Goal: Transaction & Acquisition: Purchase product/service

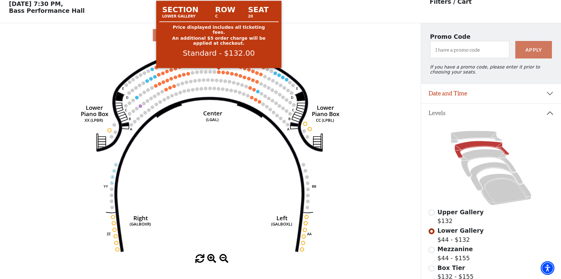
click at [218, 73] on circle at bounding box center [218, 71] width 3 height 3
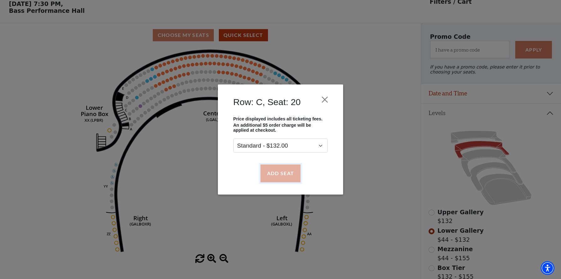
click at [277, 178] on button "Add Seat" at bounding box center [280, 174] width 40 height 18
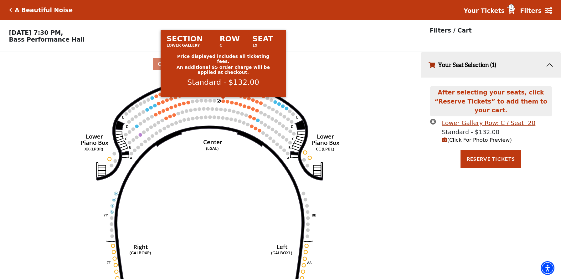
click at [224, 101] on circle at bounding box center [223, 101] width 3 height 3
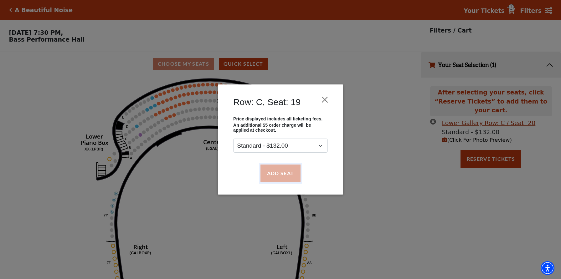
click at [278, 176] on button "Add Seat" at bounding box center [280, 174] width 40 height 18
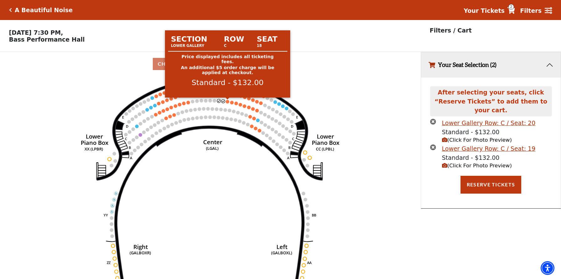
click at [226, 101] on circle at bounding box center [227, 101] width 3 height 3
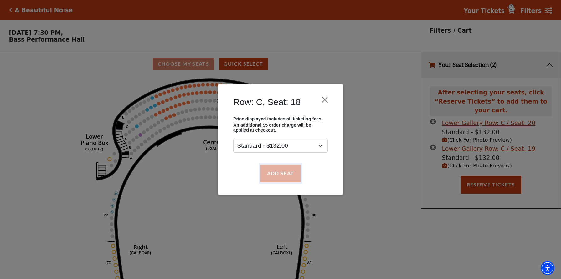
click at [275, 175] on button "Add Seat" at bounding box center [280, 174] width 40 height 18
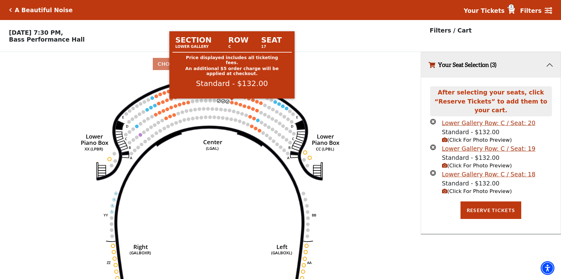
click at [232, 103] on circle at bounding box center [231, 102] width 3 height 3
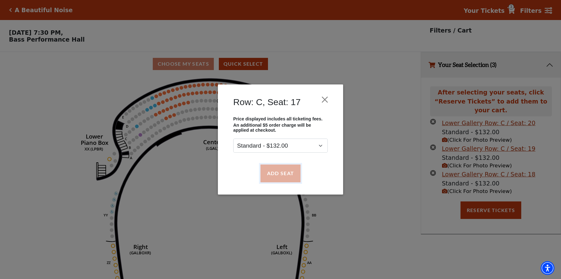
click at [276, 175] on button "Add Seat" at bounding box center [280, 174] width 40 height 18
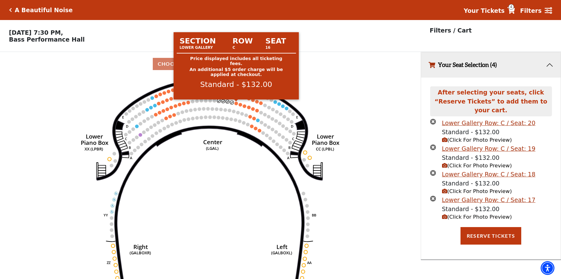
click at [236, 103] on circle at bounding box center [235, 103] width 3 height 3
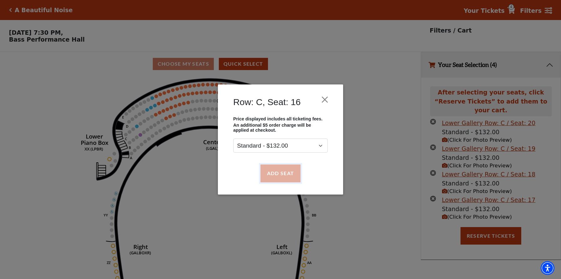
click at [273, 174] on button "Add Seat" at bounding box center [280, 174] width 40 height 18
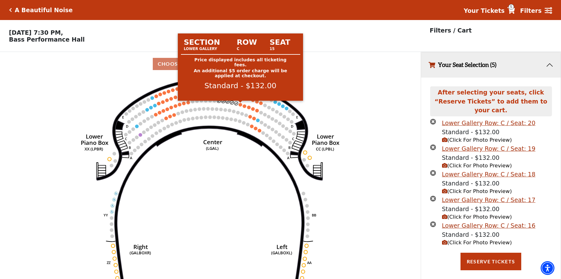
click at [240, 105] on circle at bounding box center [240, 104] width 3 height 3
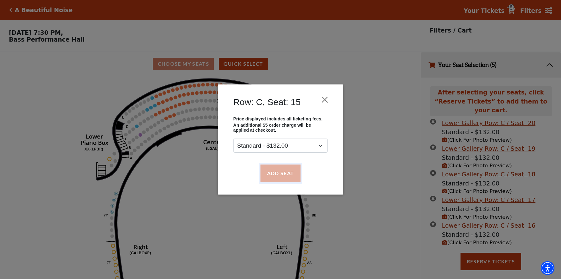
click at [275, 170] on button "Add Seat" at bounding box center [280, 174] width 40 height 18
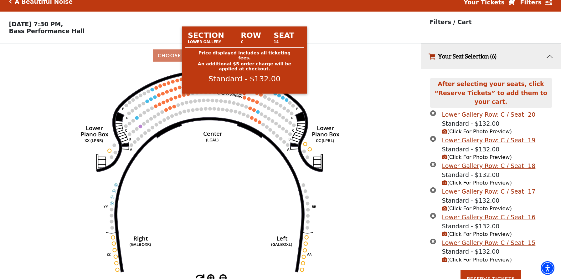
click at [245, 97] on circle at bounding box center [244, 97] width 3 height 3
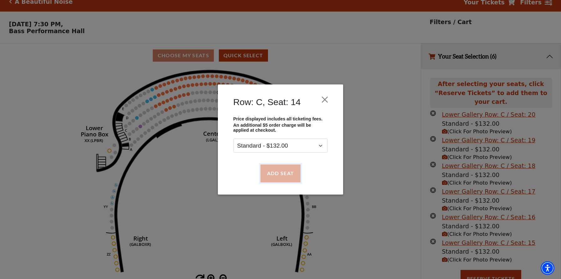
click at [277, 176] on button "Add Seat" at bounding box center [280, 174] width 40 height 18
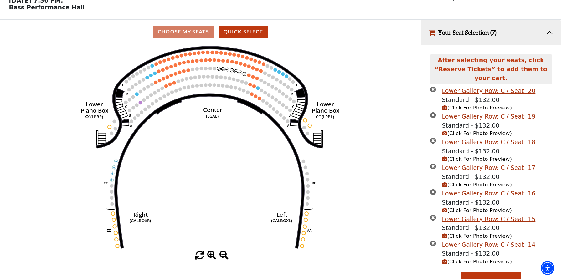
scroll to position [34, 0]
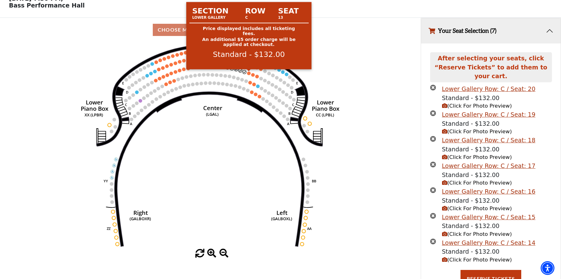
click at [249, 74] on circle at bounding box center [248, 72] width 3 height 3
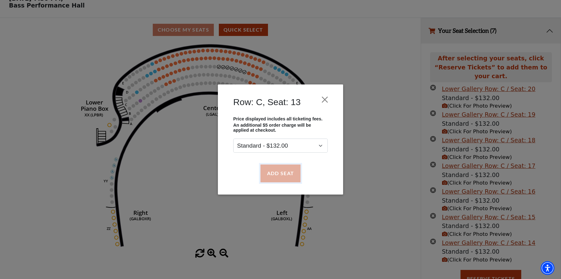
click at [273, 174] on button "Add Seat" at bounding box center [280, 174] width 40 height 18
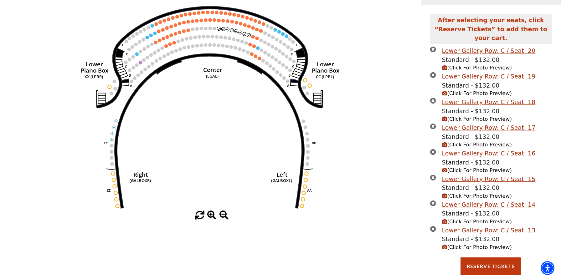
scroll to position [75, 0]
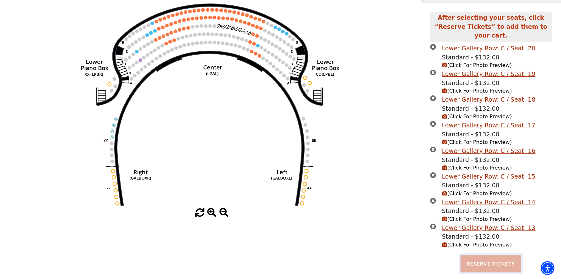
click at [490, 255] on button "Reserve Tickets" at bounding box center [490, 264] width 61 height 18
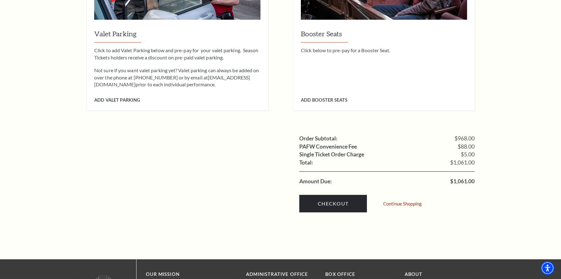
scroll to position [690, 0]
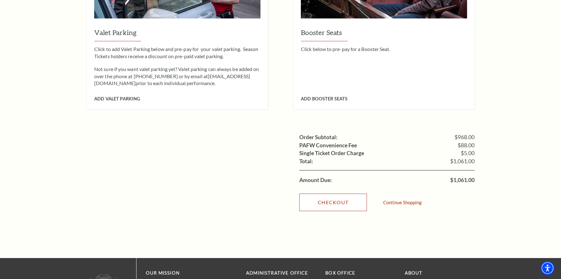
click at [335, 194] on link "Checkout" at bounding box center [333, 203] width 68 height 18
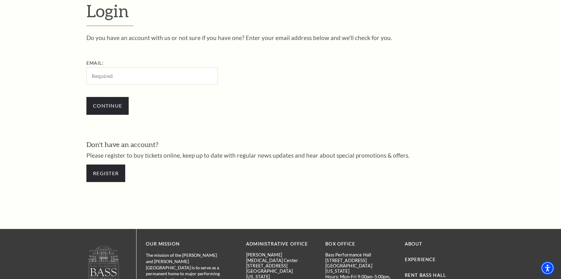
scroll to position [202, 0]
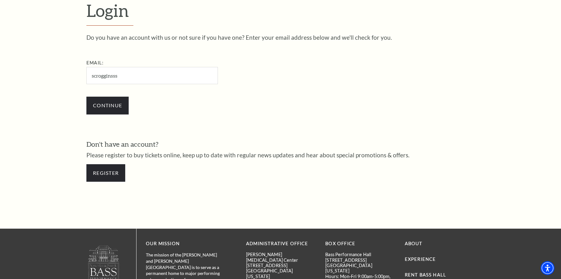
type input "scrogginsss3@gmail.com"
click at [110, 106] on input "Continue" at bounding box center [107, 106] width 42 height 18
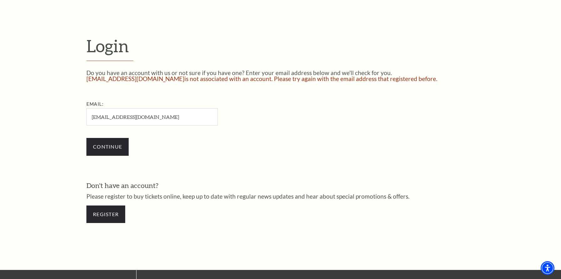
scroll to position [170, 0]
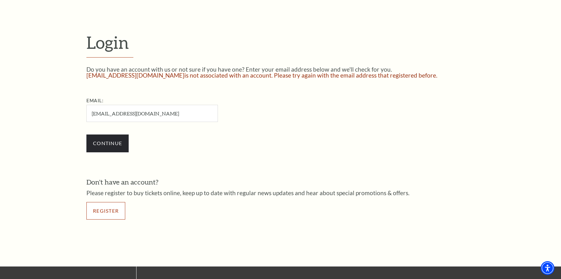
click at [103, 210] on link "Register" at bounding box center [105, 211] width 39 height 18
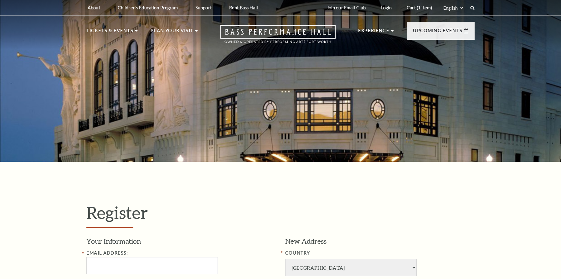
select select "1"
select select "[GEOGRAPHIC_DATA]"
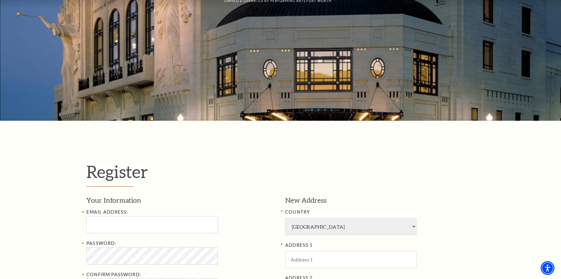
scroll to position [93, 0]
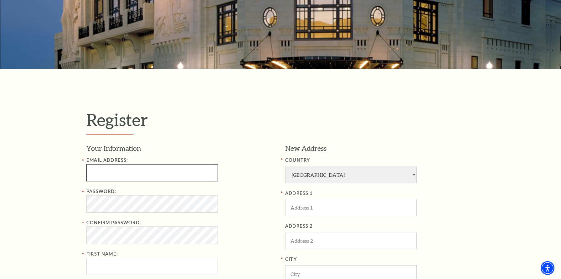
click at [101, 174] on input "Email Address:" at bounding box center [151, 172] width 131 height 17
type input "[EMAIL_ADDRESS][DOMAIN_NAME]"
type input "Sharon"
type input "Scroggins"
type input "8173080066"
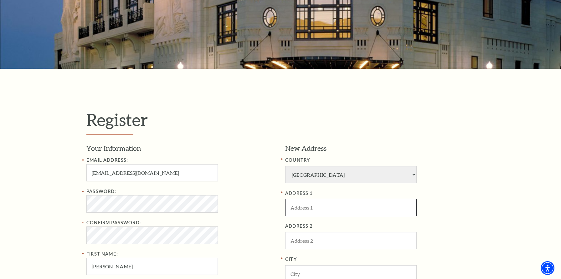
type input "1804 MID PINES CT"
type input "Arlington"
type input "76012"
type input "817-308-0066"
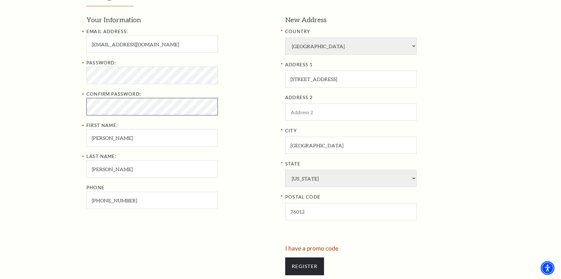
scroll to position [224, 0]
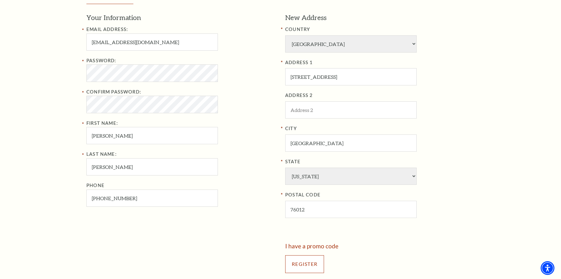
click at [299, 267] on input "Register" at bounding box center [304, 264] width 39 height 18
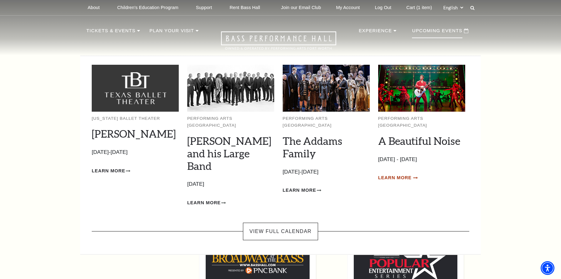
click at [403, 174] on span "Learn More" at bounding box center [394, 178] width 33 height 8
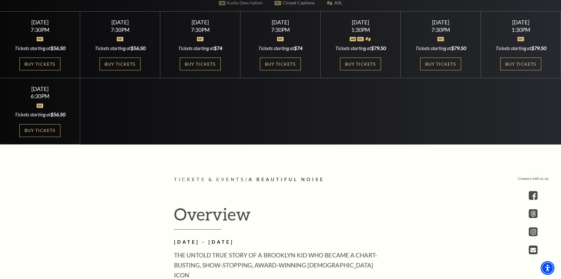
scroll to position [247, 0]
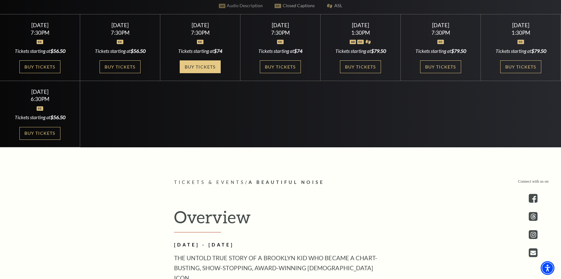
click at [202, 67] on link "Buy Tickets" at bounding box center [200, 66] width 41 height 13
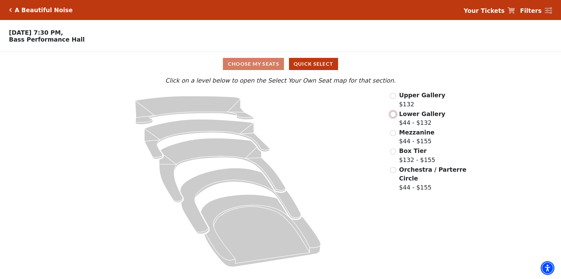
click at [393, 114] on input "Lower Gallery$44 - $132\a" at bounding box center [393, 114] width 6 height 6
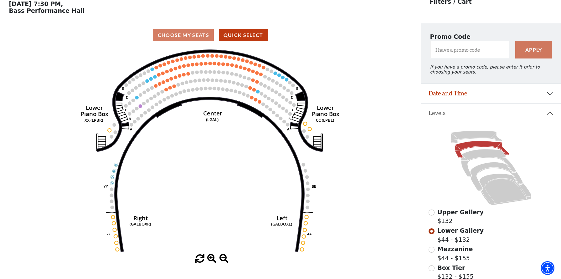
scroll to position [5, 0]
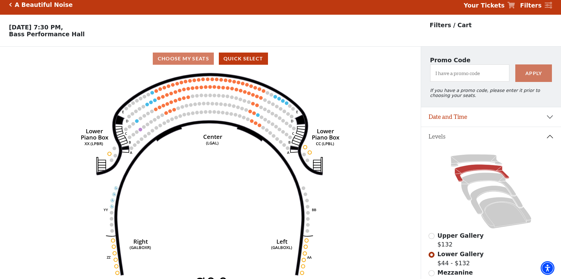
click at [487, 6] on strong "Your Tickets" at bounding box center [484, 5] width 41 height 7
click at [515, 3] on icon at bounding box center [511, 5] width 8 height 7
click at [493, 7] on strong "Your Tickets" at bounding box center [484, 5] width 41 height 7
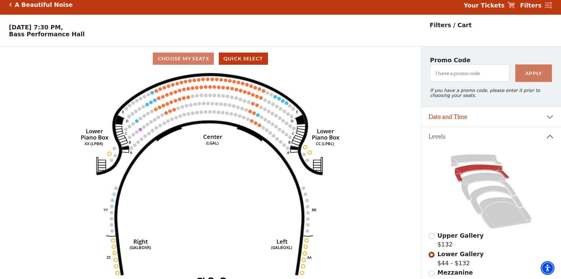
click at [493, 7] on strong "Your Tickets" at bounding box center [484, 5] width 41 height 7
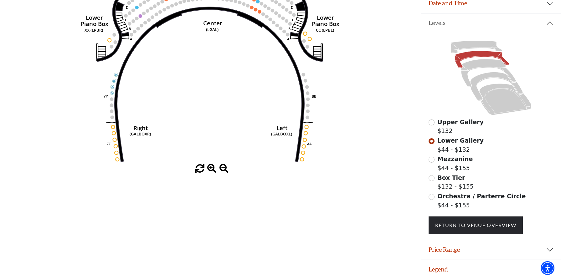
scroll to position [0, 0]
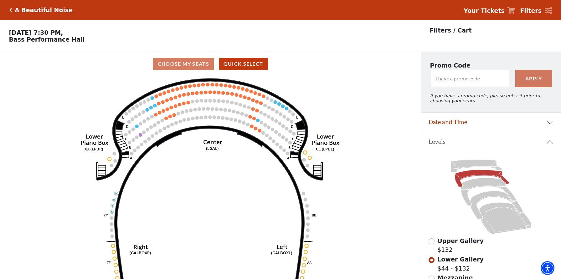
click at [491, 10] on strong "Your Tickets" at bounding box center [484, 10] width 41 height 7
click at [550, 122] on button "Date and Time" at bounding box center [491, 122] width 140 height 19
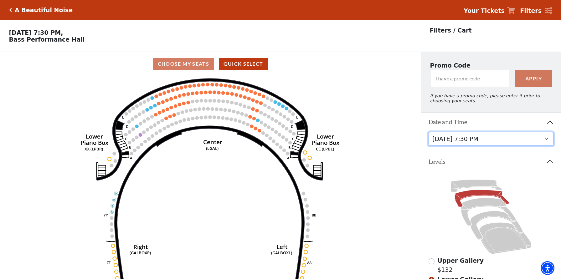
click at [487, 139] on select "Tuesday, October 28 at 7:30 PM Wednesday, October 29 at 7:30 PM Thursday, Octob…" at bounding box center [491, 139] width 125 height 14
click at [492, 11] on strong "Your Tickets" at bounding box center [484, 10] width 41 height 7
click at [499, 11] on strong "Your Tickets" at bounding box center [484, 10] width 41 height 7
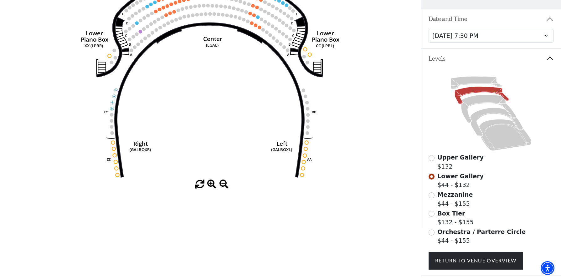
scroll to position [140, 0]
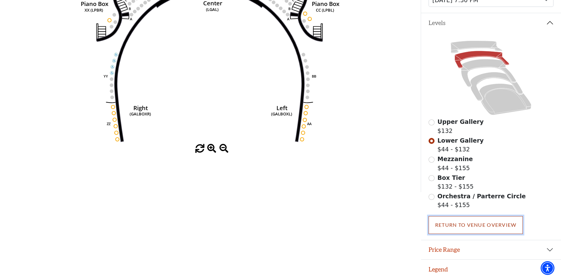
click at [464, 226] on link "Return To Venue Overview" at bounding box center [476, 225] width 95 height 18
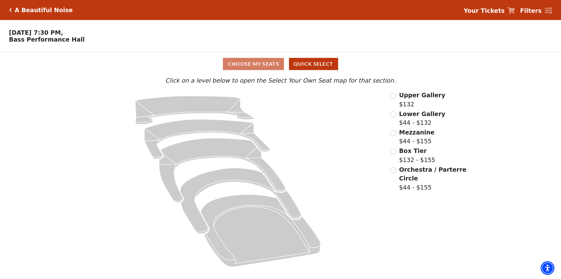
click at [479, 14] on strong "Your Tickets" at bounding box center [484, 10] width 41 height 7
click at [540, 10] on strong "Filters" at bounding box center [531, 10] width 22 height 7
click at [494, 8] on strong "Your Tickets" at bounding box center [484, 10] width 41 height 7
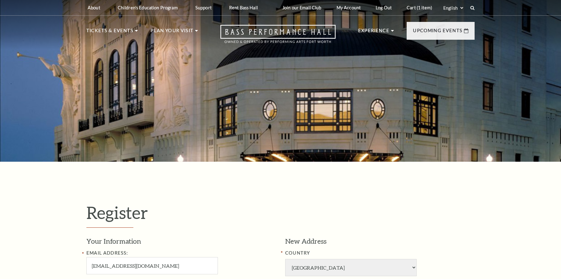
select select "1"
select select "[GEOGRAPHIC_DATA]"
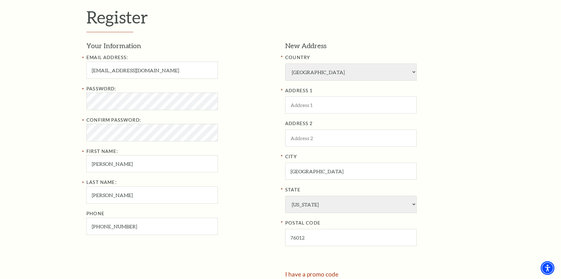
scroll to position [195, 0]
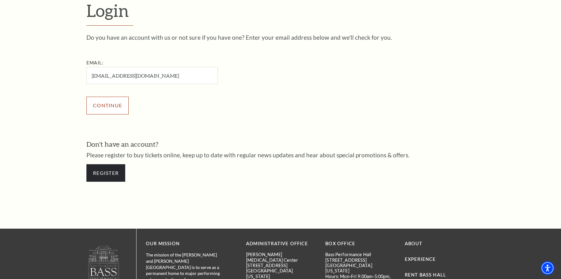
click at [104, 106] on input "Continue" at bounding box center [107, 106] width 42 height 18
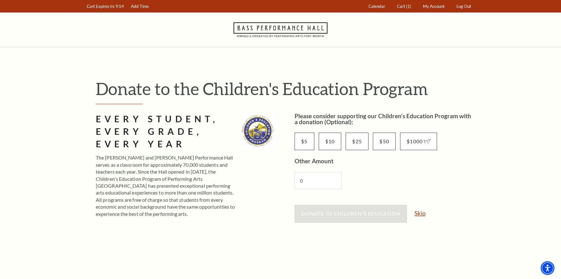
click at [419, 213] on link "Skip" at bounding box center [419, 213] width 11 height 6
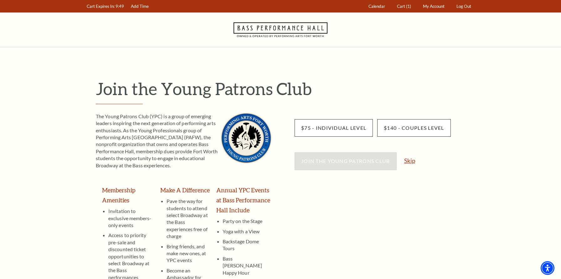
click at [410, 162] on link "Skip" at bounding box center [409, 161] width 11 height 6
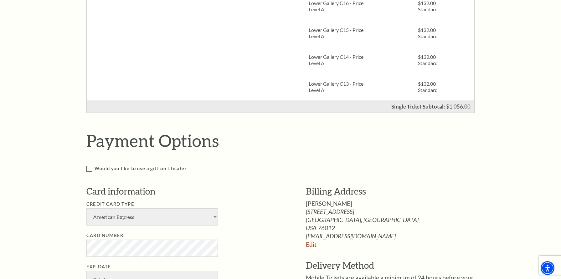
scroll to position [327, 0]
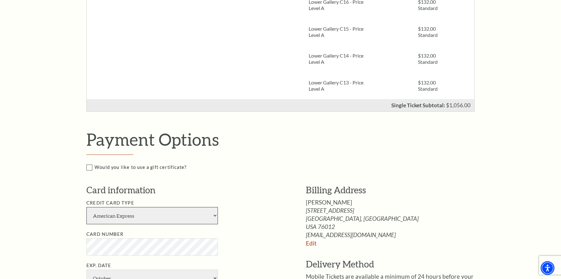
click at [214, 214] on select "American Express Visa Master Card Discover" at bounding box center [151, 215] width 131 height 17
select select "25"
click at [86, 207] on select "American Express Visa Master Card Discover" at bounding box center [151, 215] width 131 height 17
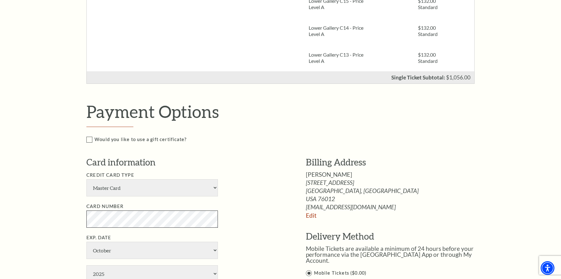
scroll to position [362, 0]
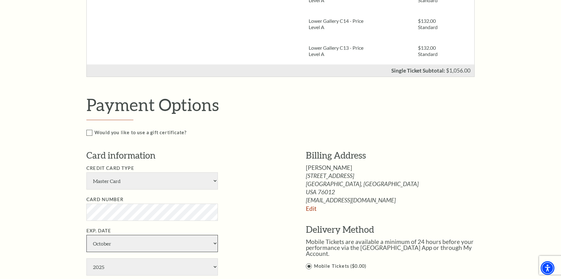
click at [211, 246] on select "January February March April May June July August September October November De…" at bounding box center [151, 243] width 131 height 17
select select "5"
click at [86, 235] on select "January February March April May June July August September October November De…" at bounding box center [151, 243] width 131 height 17
click at [115, 269] on select "2025 2026 2027 2028 2029 2030 2031 2032 2033 2034" at bounding box center [151, 267] width 131 height 17
select select "2028"
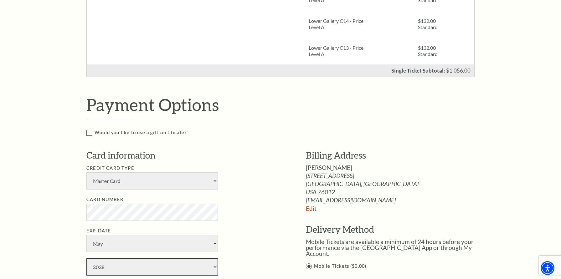
click at [86, 259] on select "2025 2026 2027 2028 2029 2030 2031 2032 2033 2034" at bounding box center [151, 267] width 131 height 17
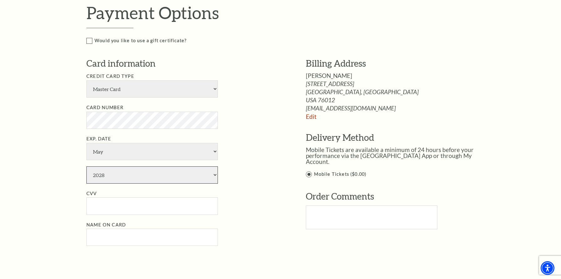
scroll to position [454, 0]
click at [108, 206] on input "CVV" at bounding box center [151, 205] width 131 height 17
type input "530"
click at [105, 237] on input "Name on Card" at bounding box center [151, 236] width 131 height 17
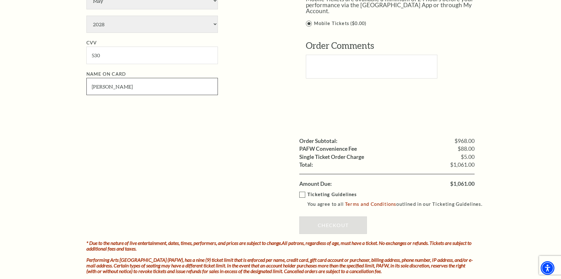
scroll to position [606, 0]
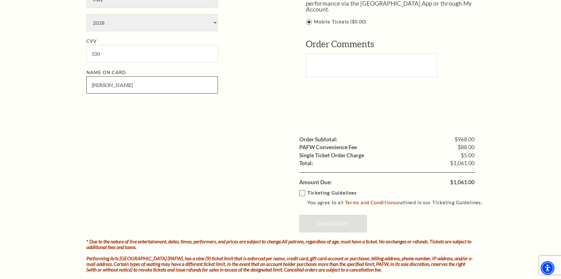
type input "Sharon S Scroggins"
click at [302, 193] on label "Ticketing Guidelines You agree to all Terms and Conditions outlined in our Tick…" at bounding box center [393, 197] width 189 height 17
click at [0, 0] on input "Ticketing Guidelines You agree to all Terms and Conditions outlined in our Tick…" at bounding box center [0, 0] width 0 height 0
click at [322, 222] on link "Checkout" at bounding box center [333, 224] width 68 height 18
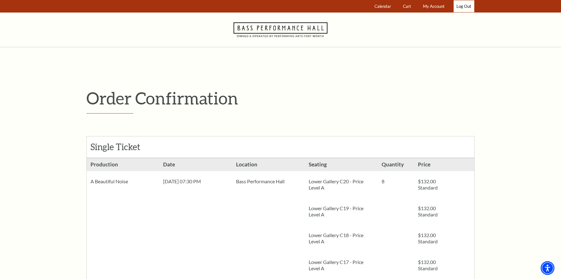
click at [461, 7] on link "Log Out" at bounding box center [464, 6] width 21 height 12
